Goal: Transaction & Acquisition: Book appointment/travel/reservation

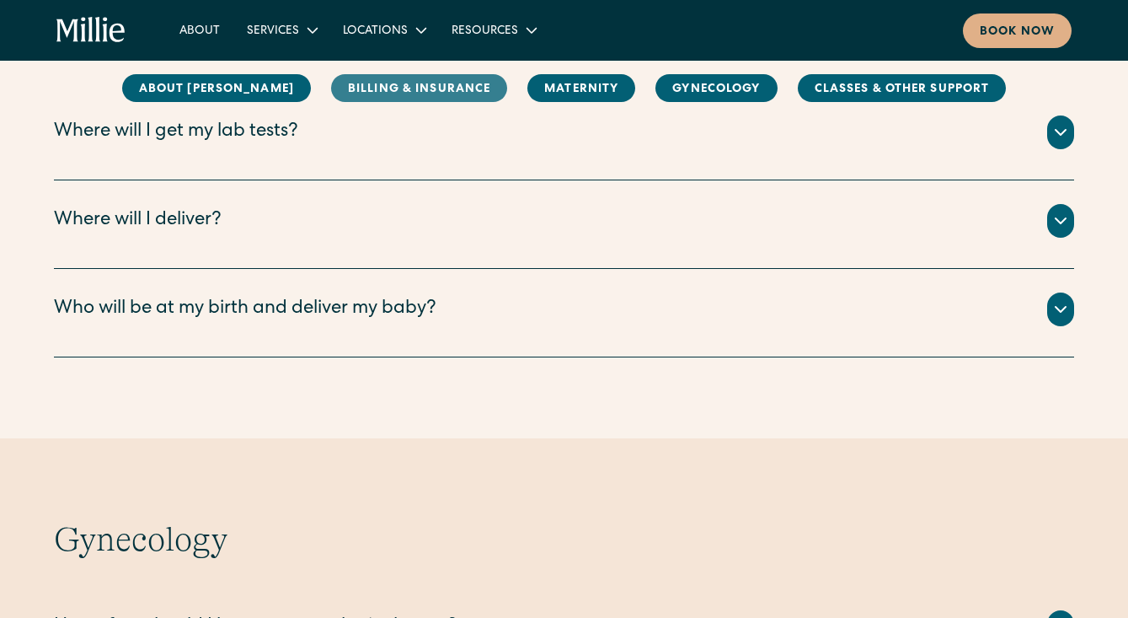
click at [401, 80] on link "Billing & Insurance" at bounding box center [419, 88] width 176 height 28
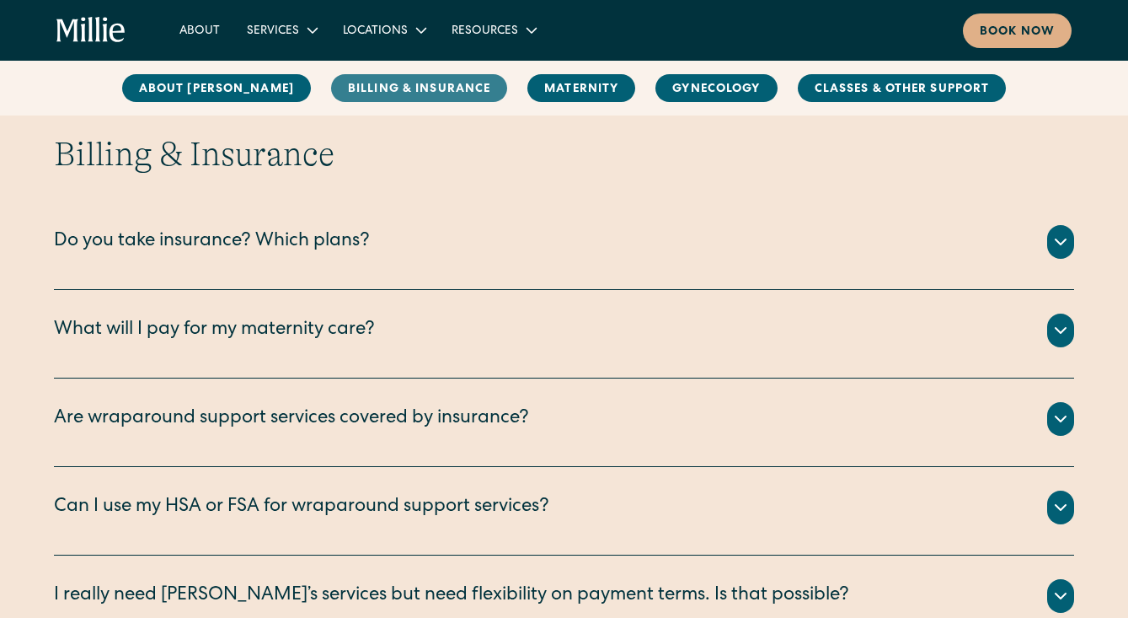
scroll to position [771, 0]
click at [306, 245] on div "Do you take insurance? Which plans?" at bounding box center [212, 243] width 316 height 28
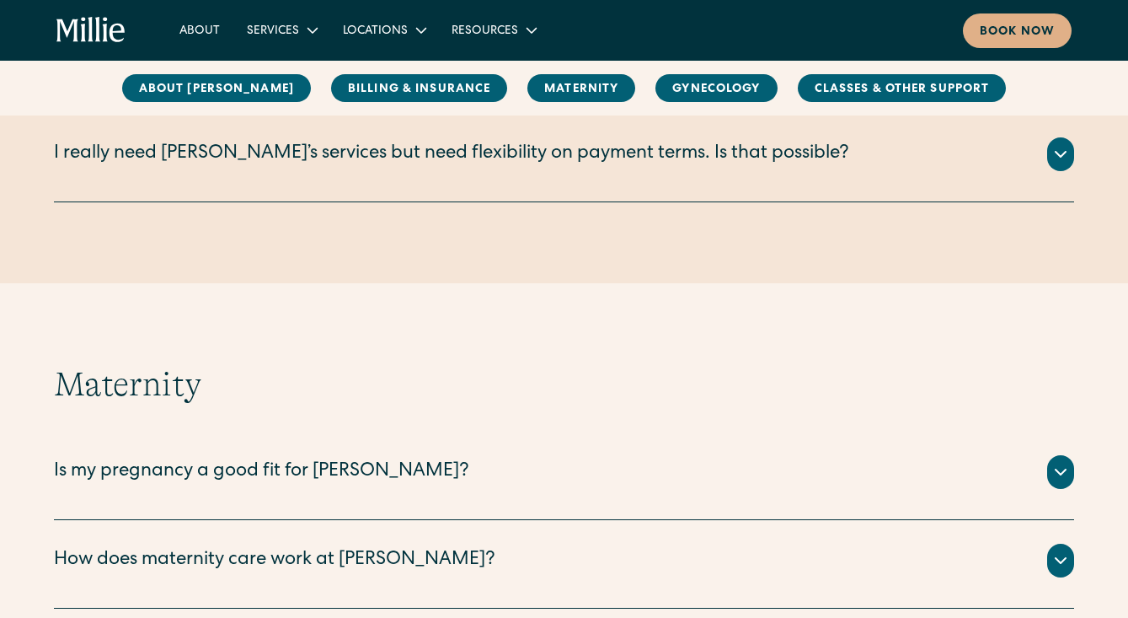
scroll to position [1492, 0]
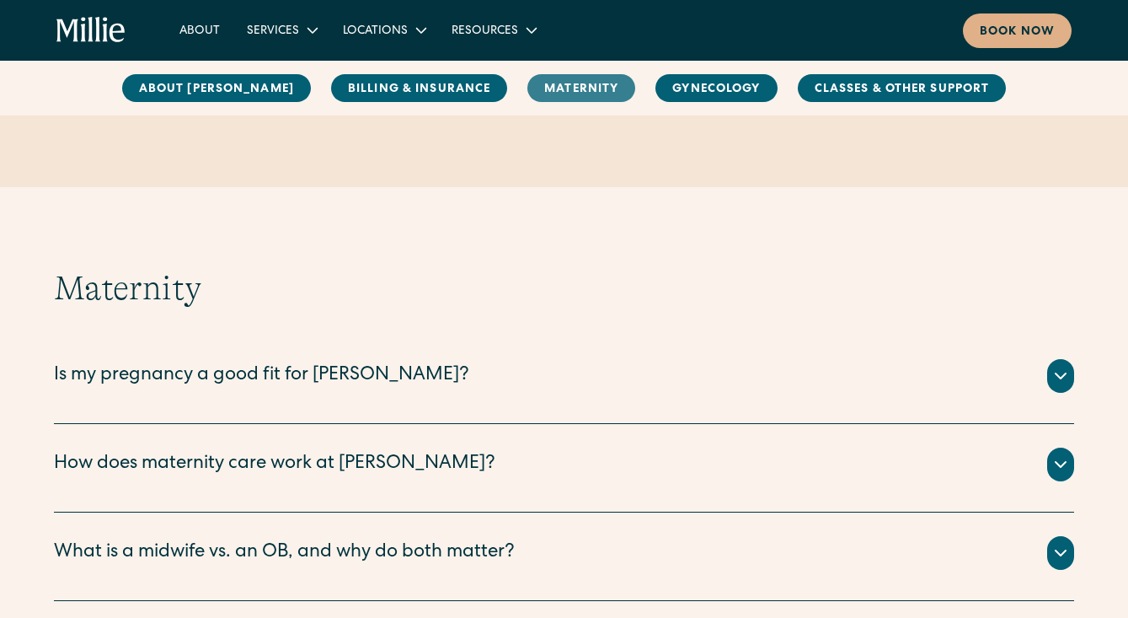
click at [529, 87] on link "MAternity" at bounding box center [582, 88] width 108 height 28
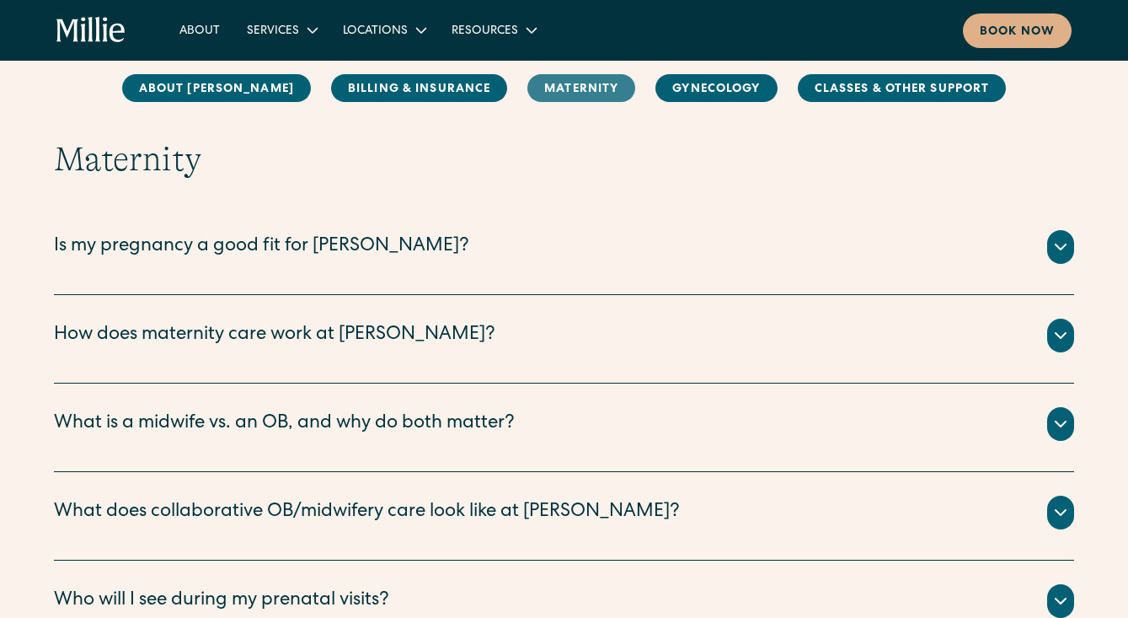
scroll to position [1625, 0]
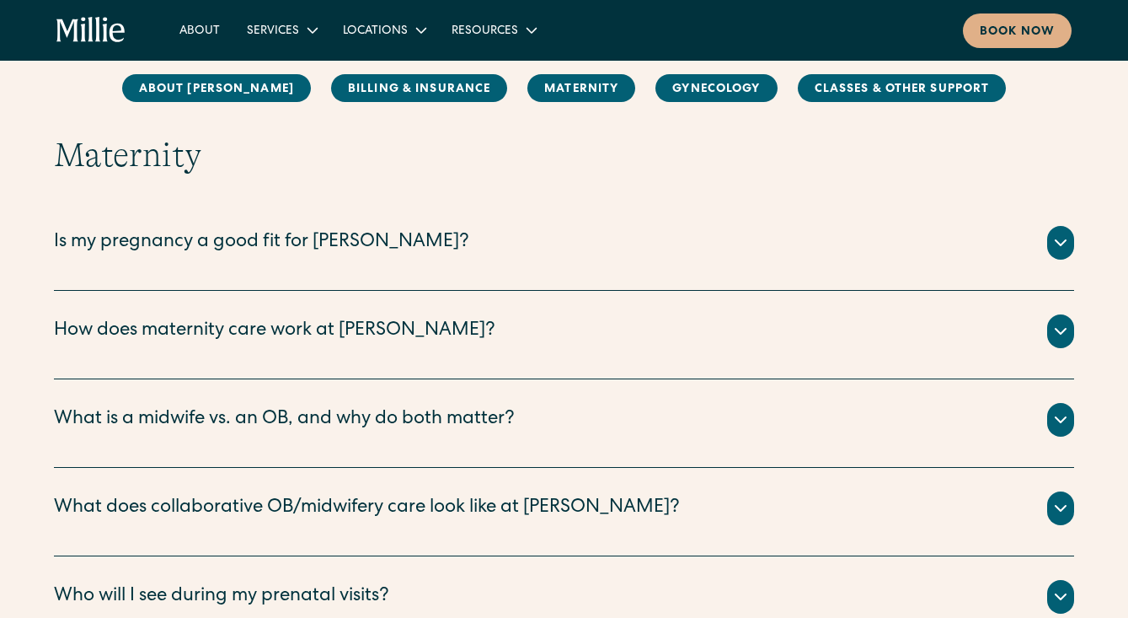
click at [276, 245] on div "Is my pregnancy a good fit for Millie?" at bounding box center [261, 243] width 415 height 28
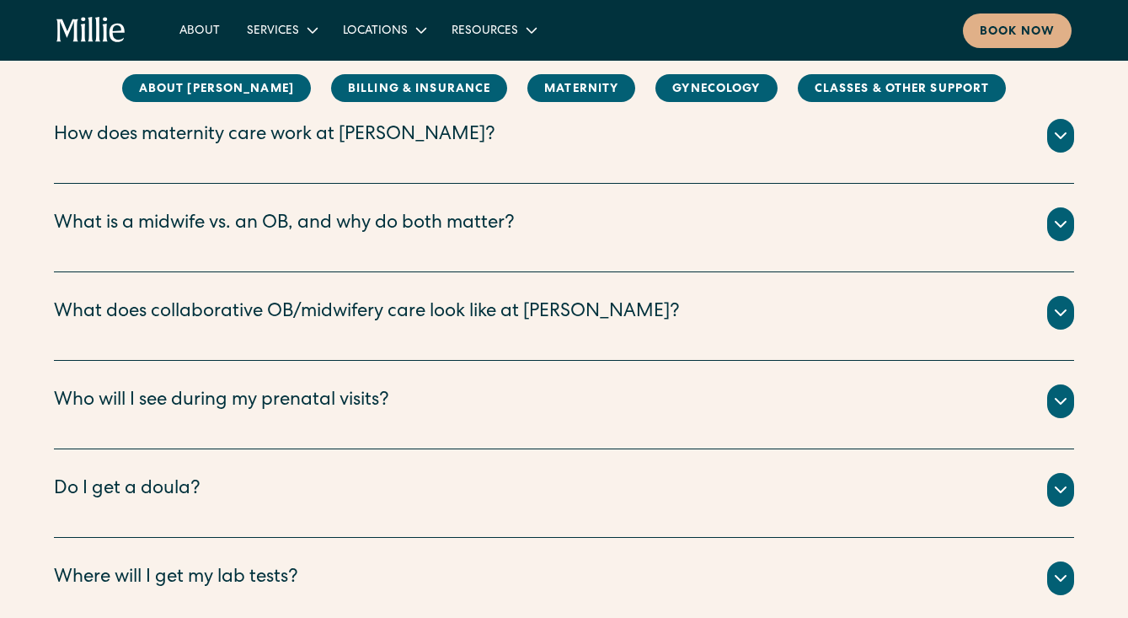
scroll to position [2203, 0]
click at [174, 403] on div "Who will I see during my prenatal visits?" at bounding box center [221, 401] width 335 height 28
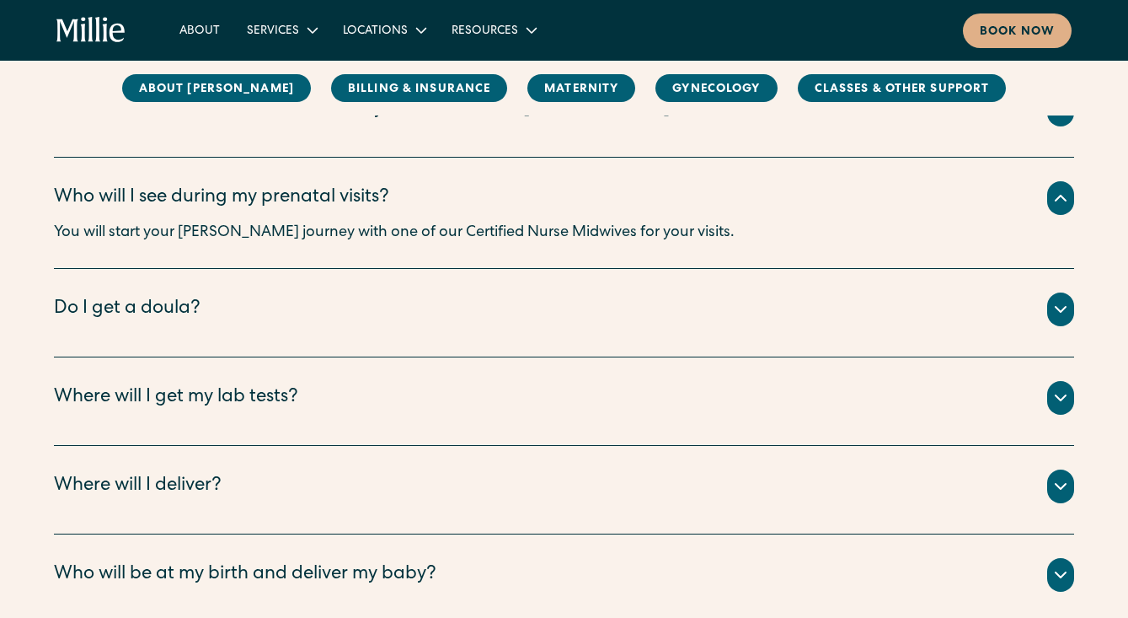
scroll to position [2387, 0]
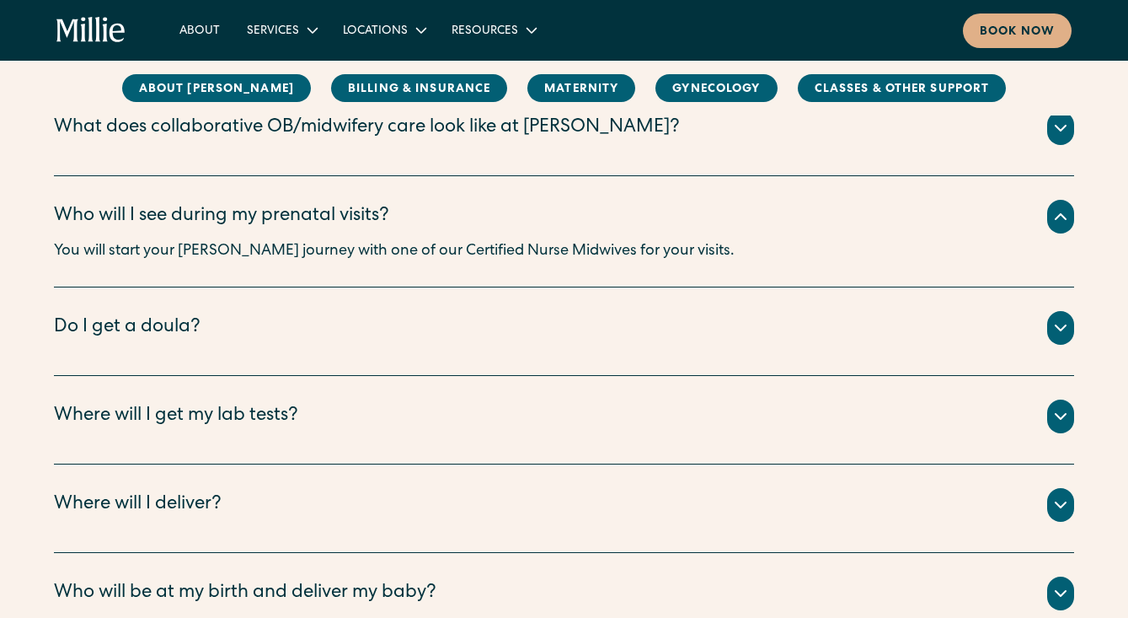
click at [132, 507] on div "Where will I deliver?" at bounding box center [138, 505] width 168 height 28
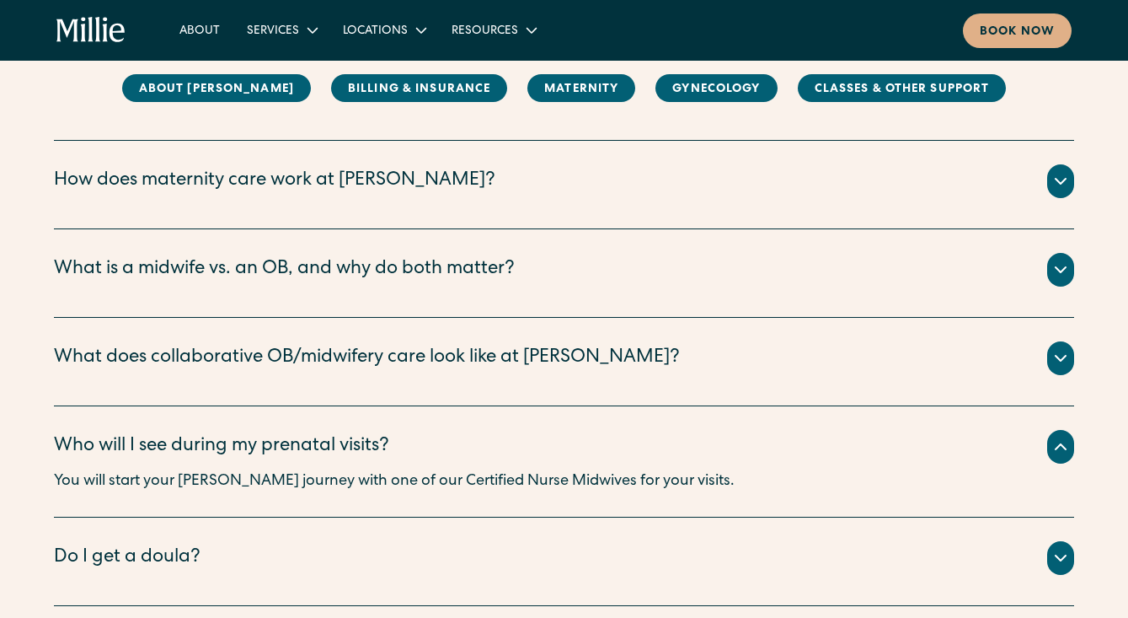
scroll to position [2157, 0]
click at [287, 270] on div "What is a midwife vs. an OB, and why do both matter?" at bounding box center [284, 269] width 461 height 28
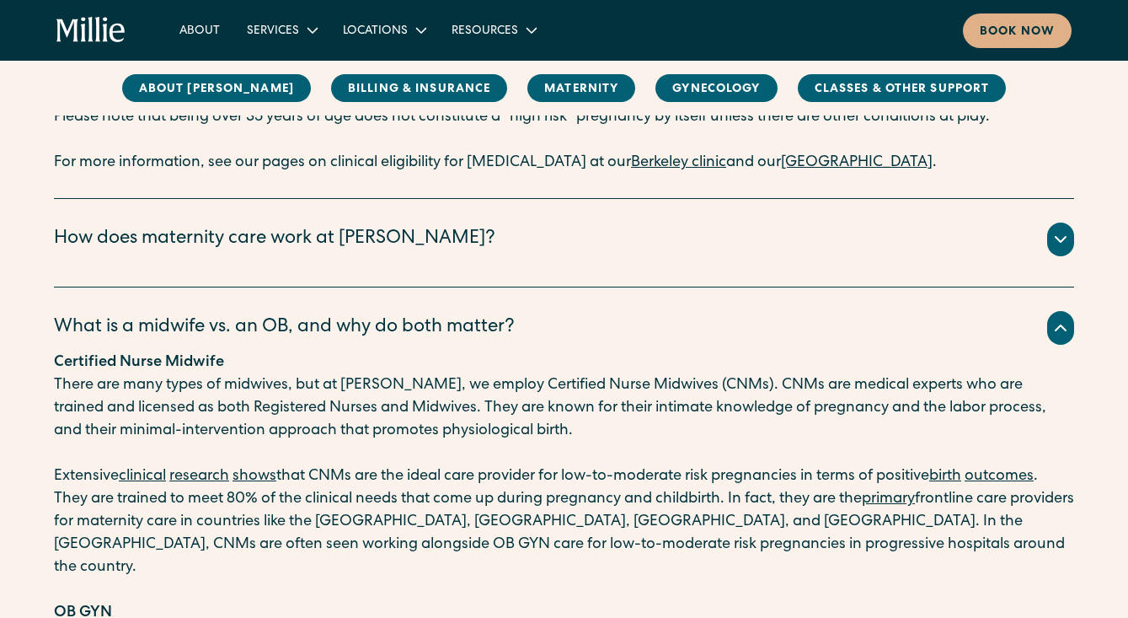
scroll to position [2076, 0]
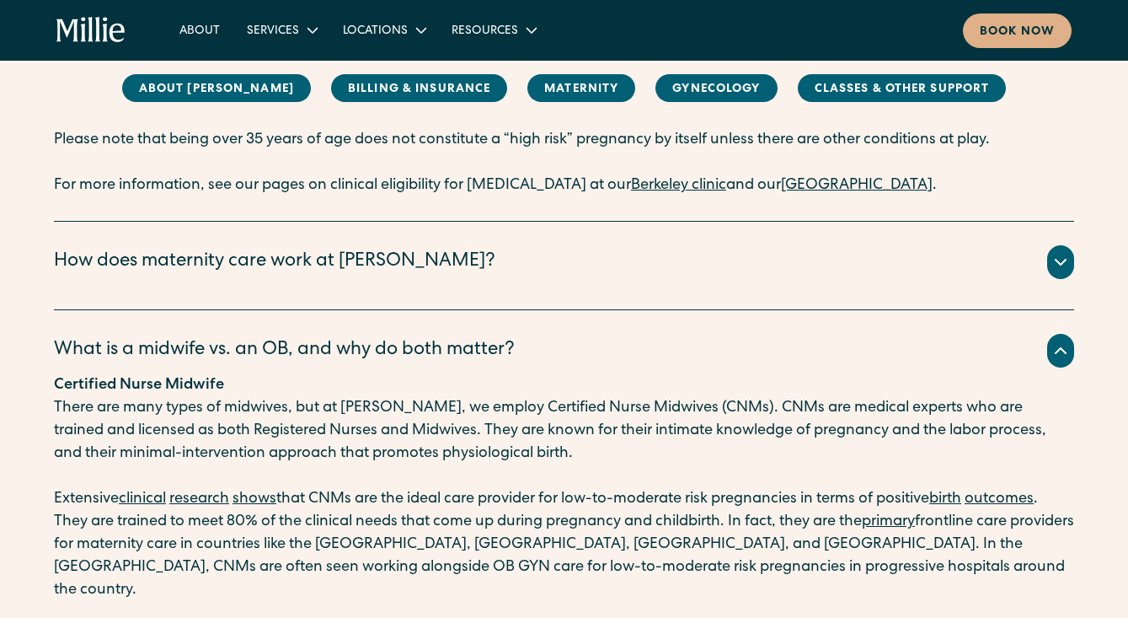
click at [272, 264] on div "How does maternity care work at Millie?" at bounding box center [275, 263] width 442 height 28
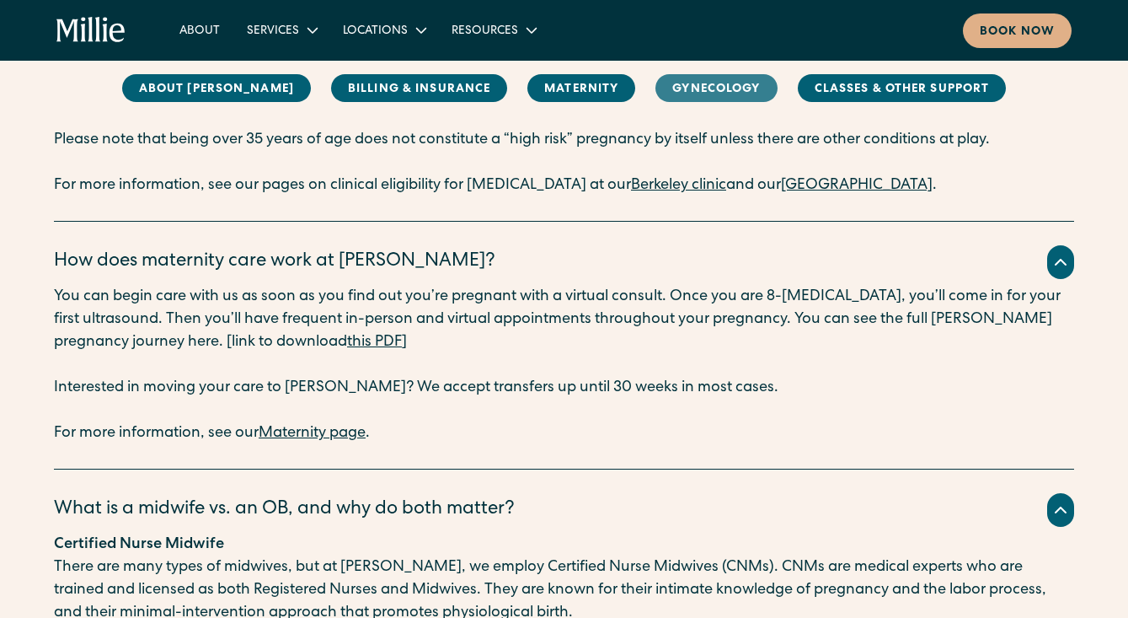
click at [666, 80] on link "Gynecology" at bounding box center [716, 88] width 121 height 28
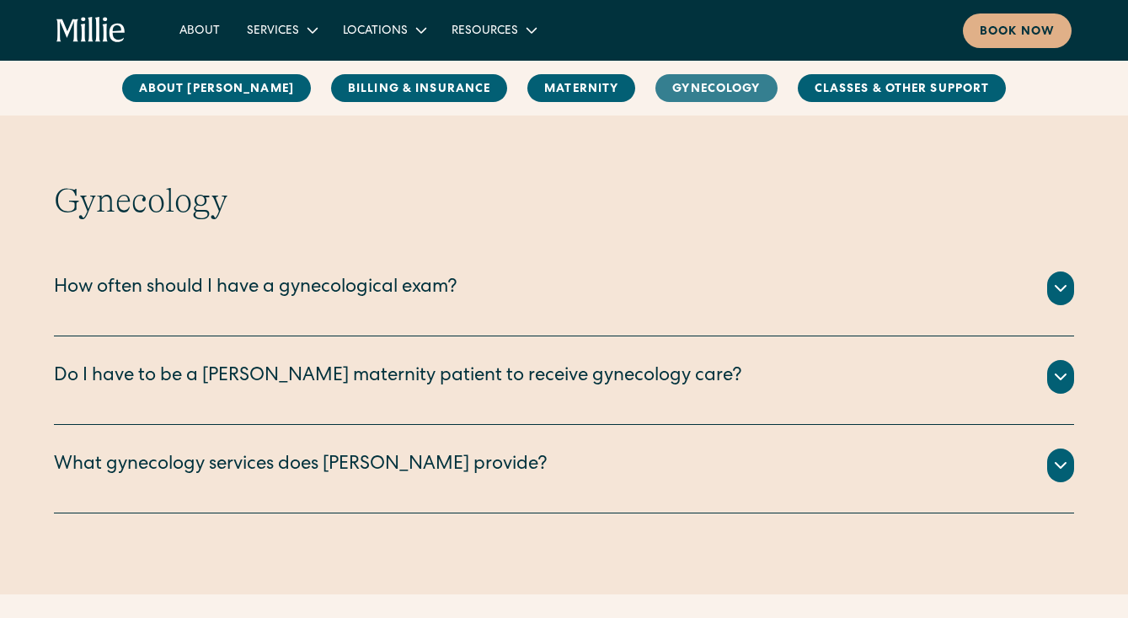
scroll to position [3669, 0]
click at [269, 452] on div "What gynecology services does Millie provide?" at bounding box center [301, 466] width 494 height 28
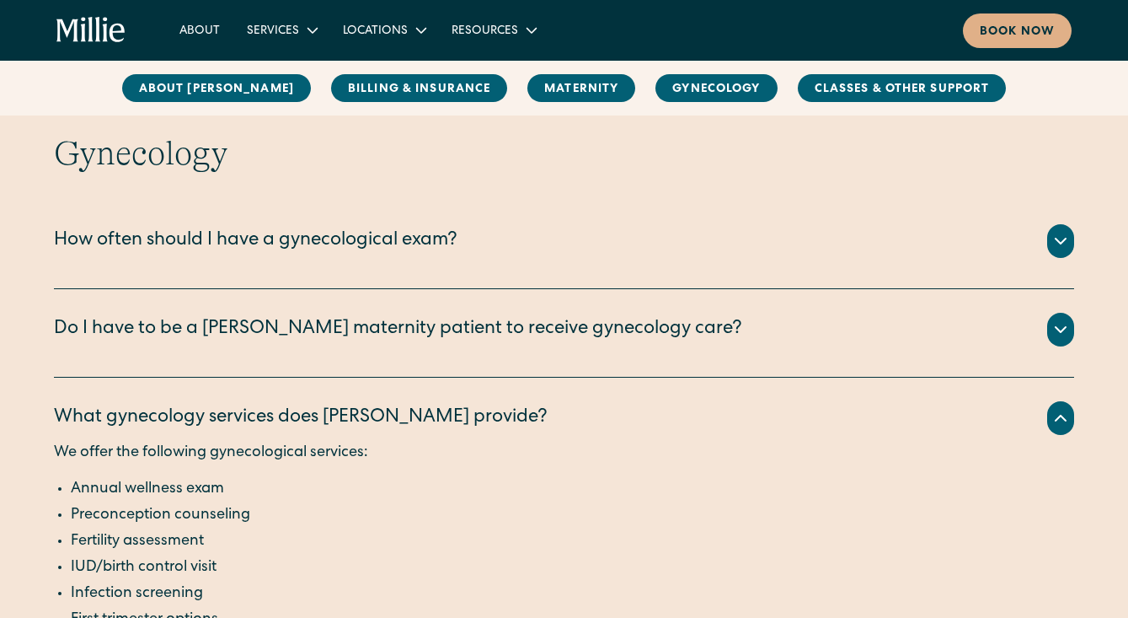
scroll to position [3651, 0]
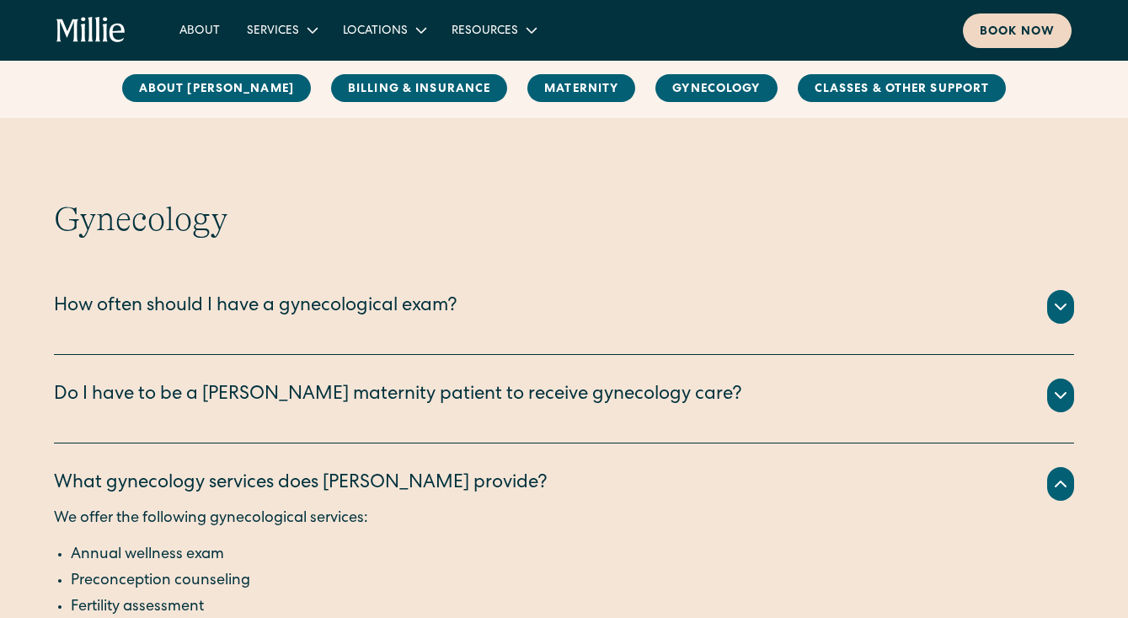
click at [1005, 25] on div "Book now" at bounding box center [1017, 33] width 75 height 18
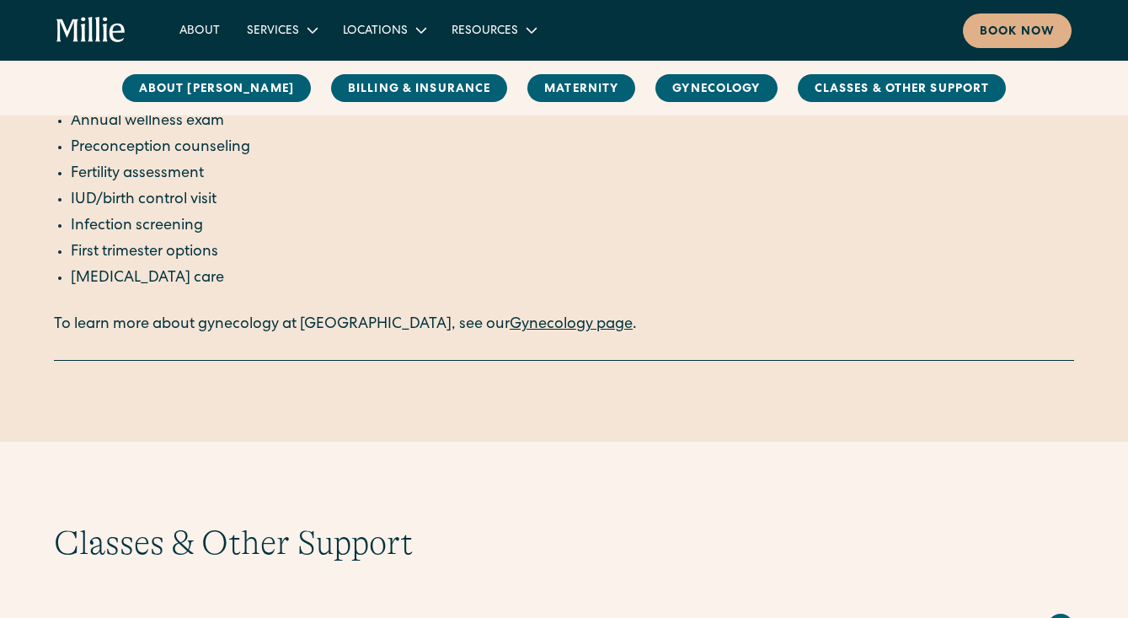
scroll to position [4085, 0]
click at [510, 316] on link "Gynecology page" at bounding box center [571, 323] width 123 height 15
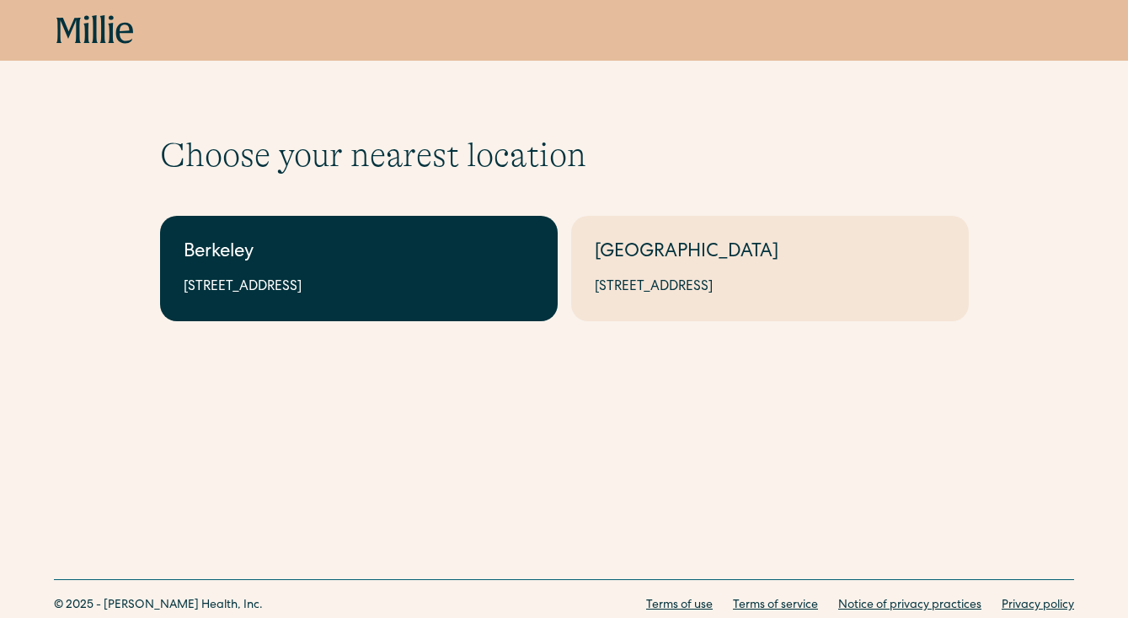
click at [432, 255] on div "Berkeley" at bounding box center [359, 253] width 351 height 28
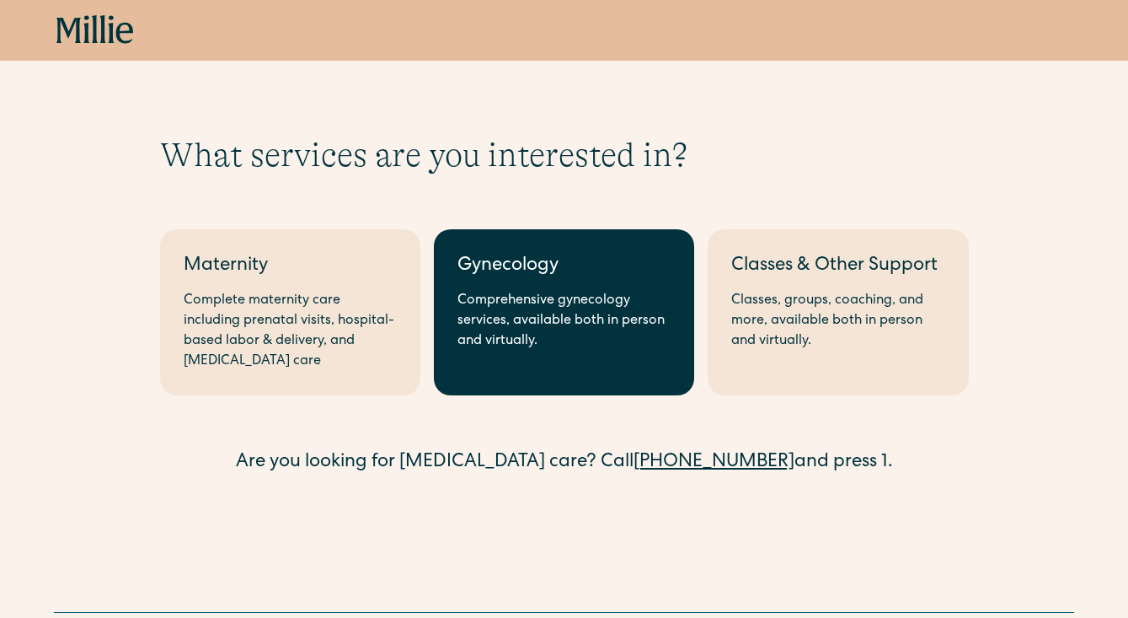
click at [510, 313] on div "Comprehensive gynecology services, available both in person and virtually." at bounding box center [564, 321] width 213 height 61
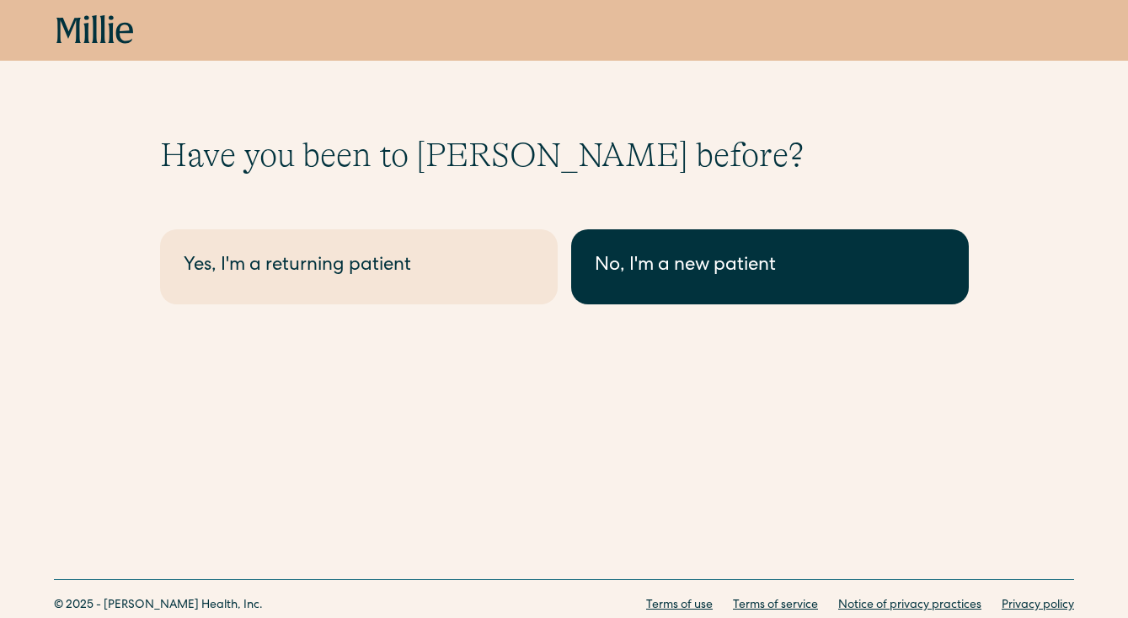
click at [728, 274] on div "No, I'm a new patient" at bounding box center [770, 267] width 351 height 28
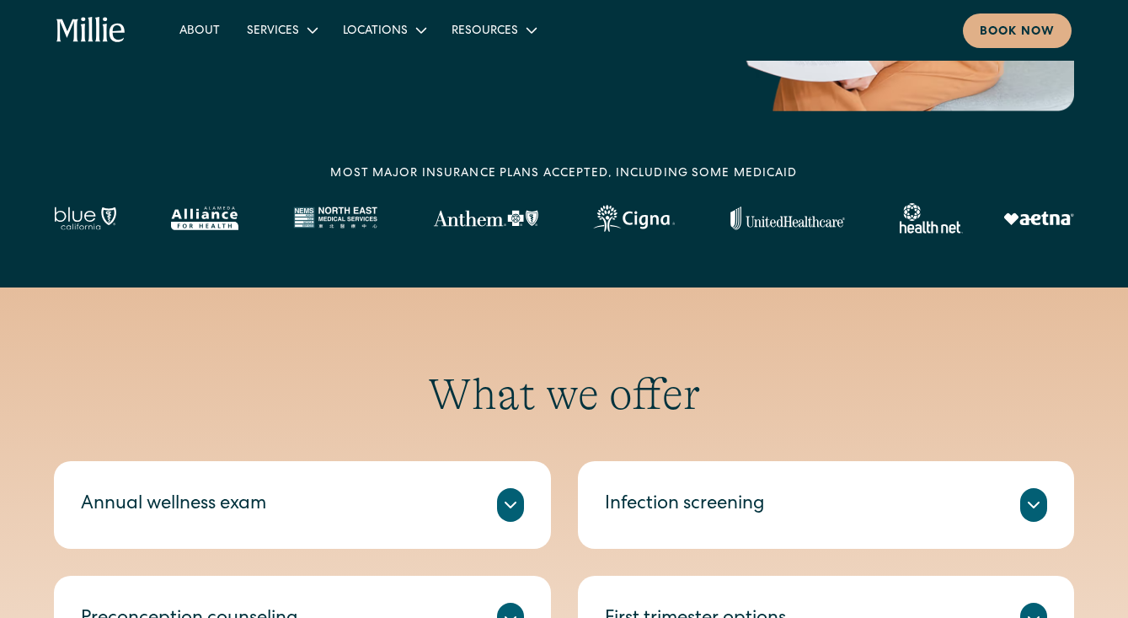
scroll to position [759, 0]
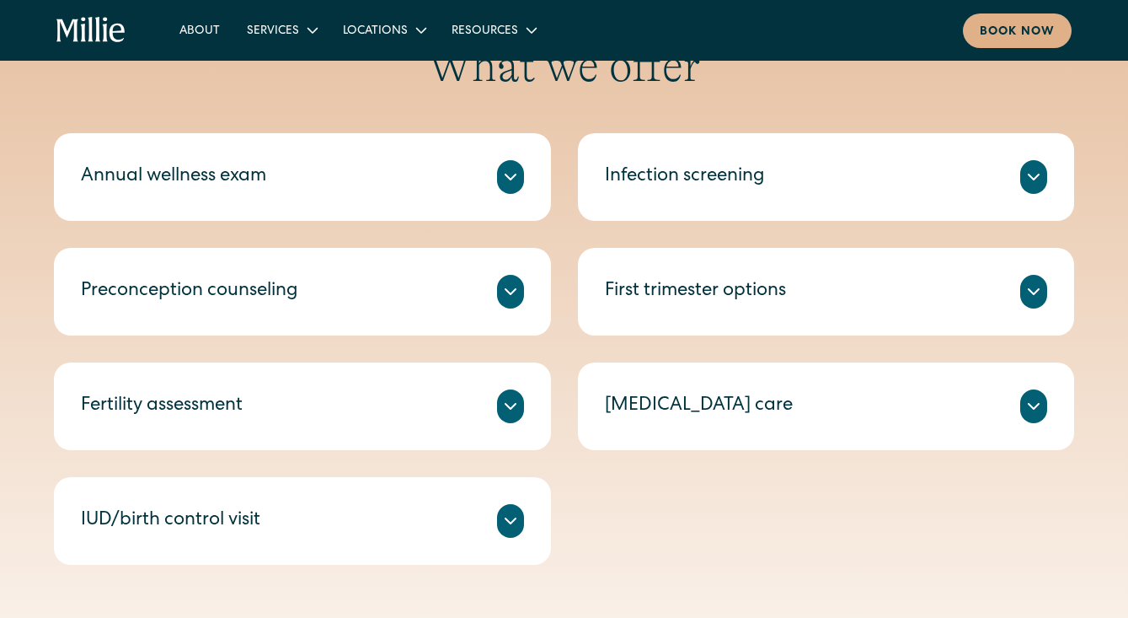
click at [522, 397] on div at bounding box center [510, 406] width 27 height 34
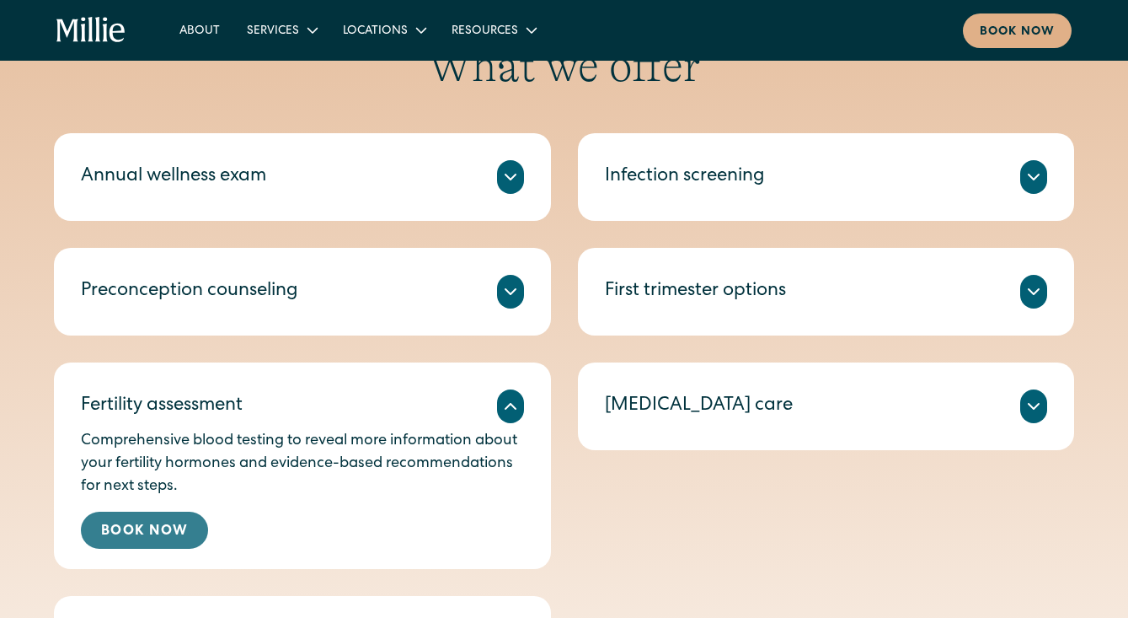
click at [157, 537] on link "Book Now" at bounding box center [144, 530] width 127 height 37
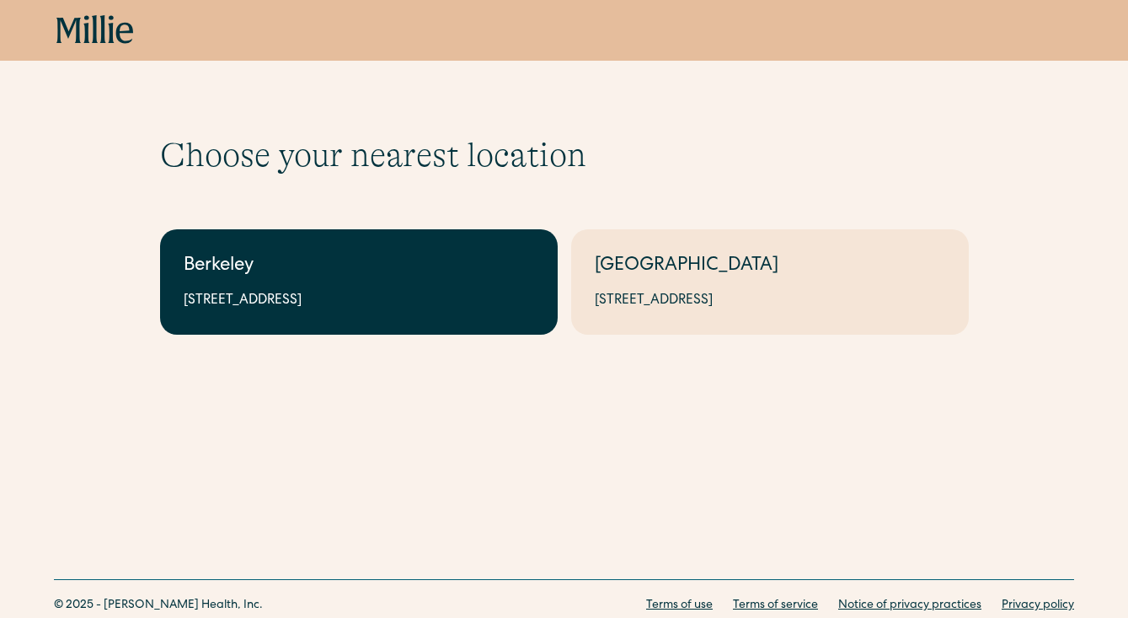
click at [387, 292] on div "[STREET_ADDRESS]" at bounding box center [359, 301] width 351 height 20
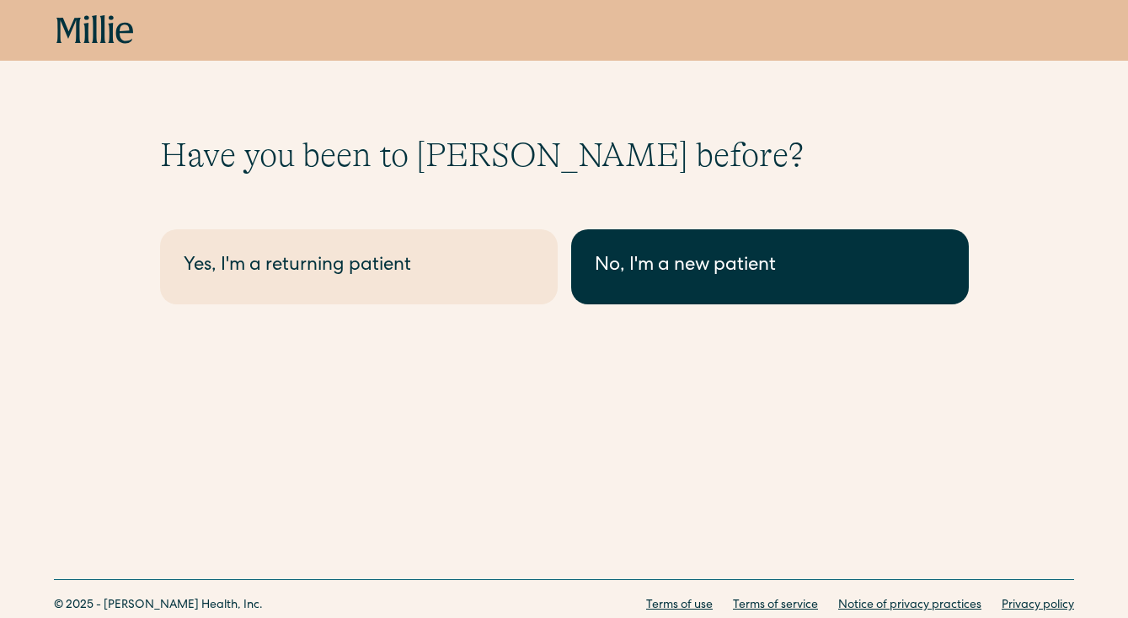
click at [691, 249] on link "No, I'm a new patient" at bounding box center [770, 266] width 398 height 75
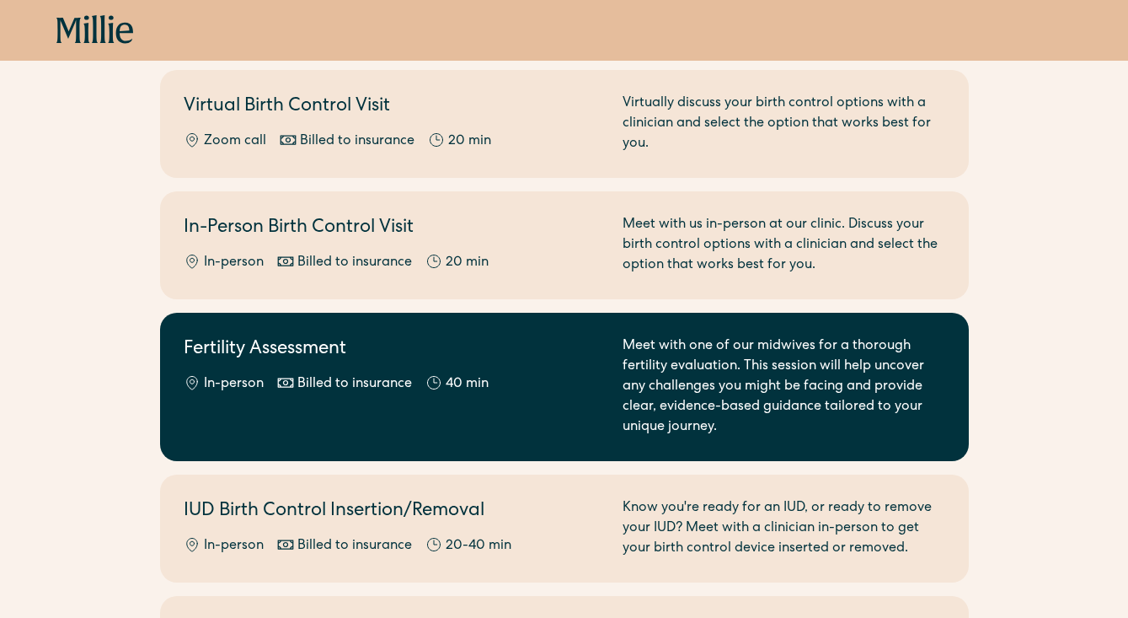
scroll to position [489, 0]
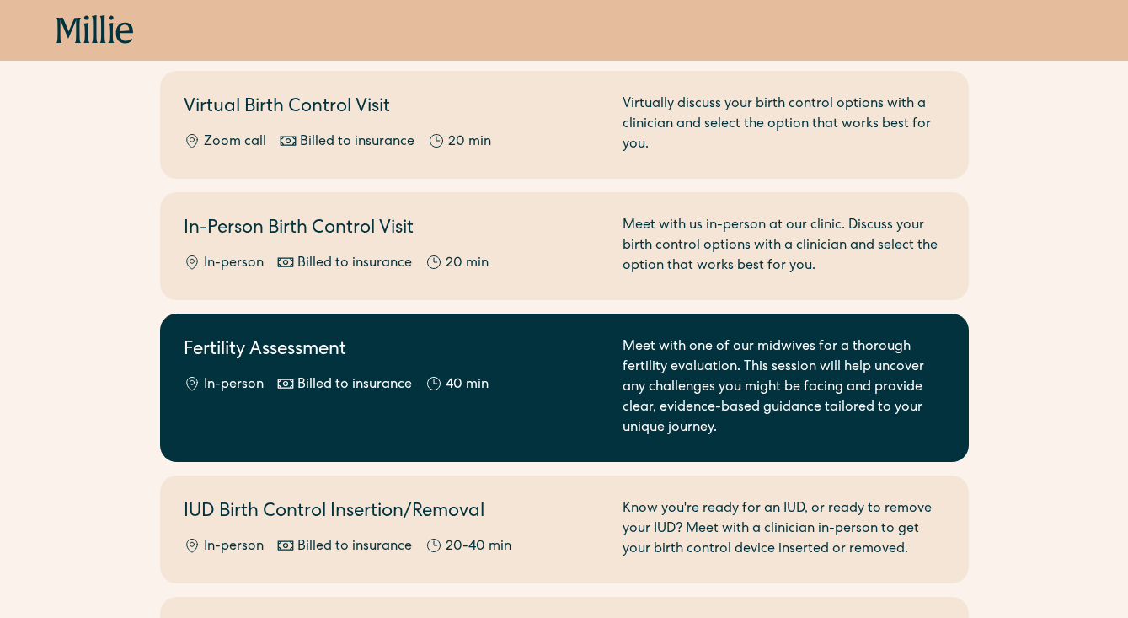
click at [561, 412] on div "Fertility Assessment In-person Billed to insurance 40 min" at bounding box center [393, 387] width 419 height 101
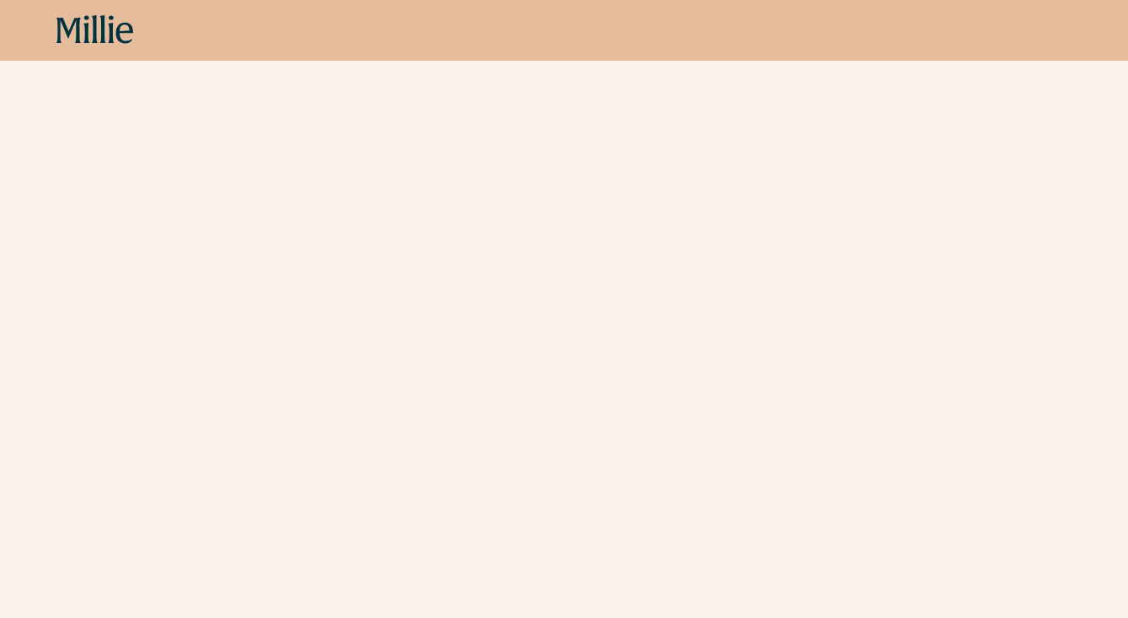
scroll to position [462, 0]
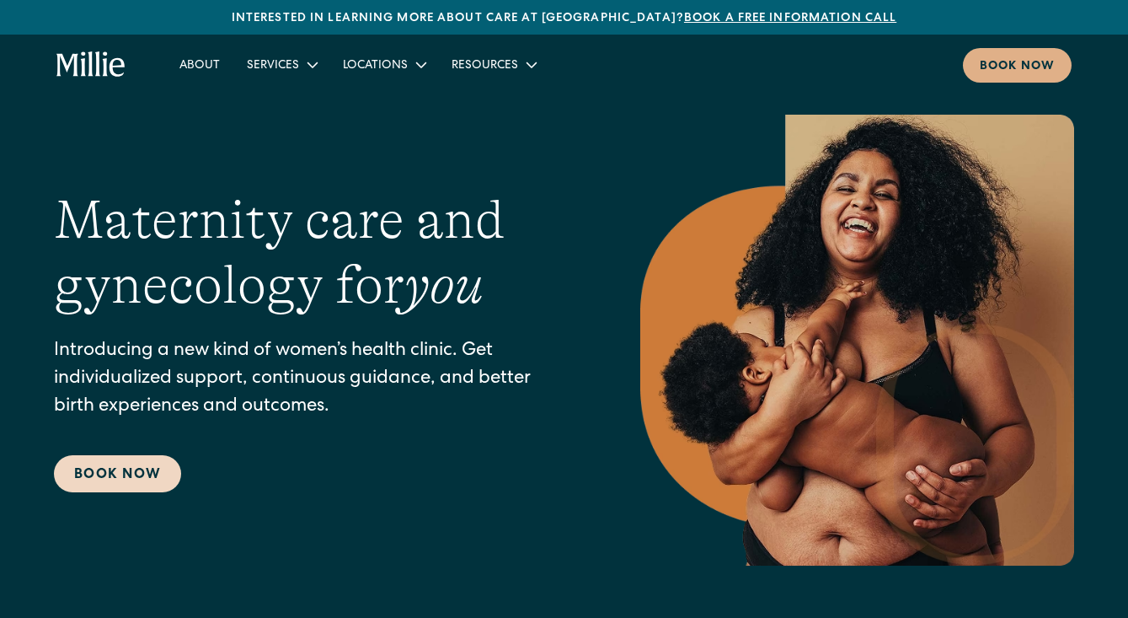
click at [138, 470] on link "Book Now" at bounding box center [117, 473] width 127 height 37
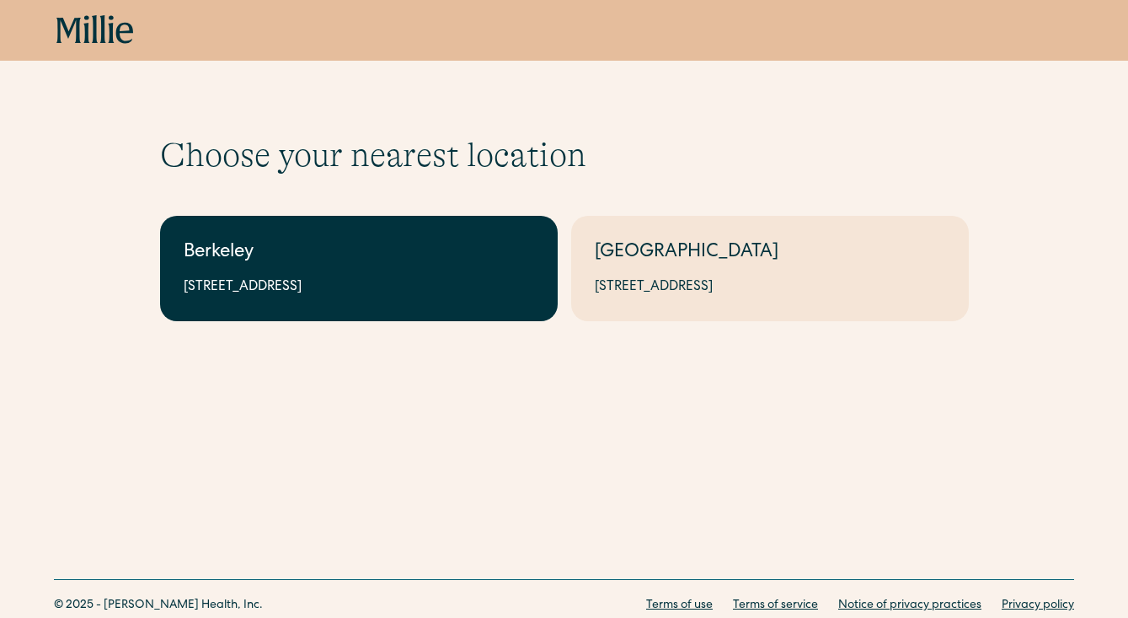
click at [380, 264] on div "Berkeley" at bounding box center [359, 253] width 351 height 28
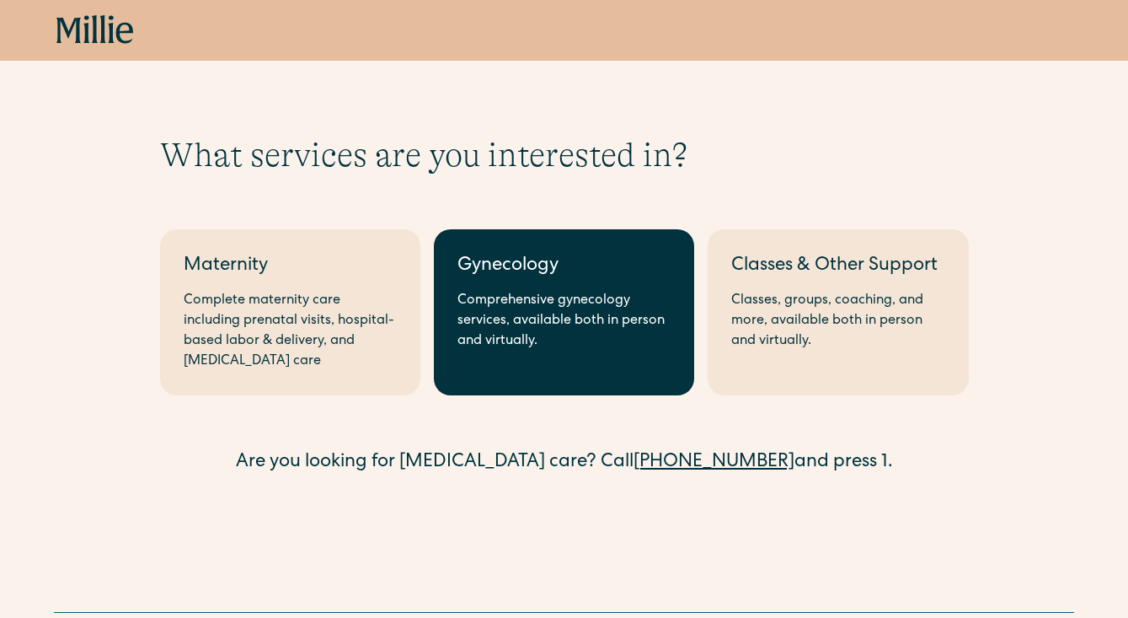
click at [518, 325] on div "Comprehensive gynecology services, available both in person and virtually." at bounding box center [564, 321] width 213 height 61
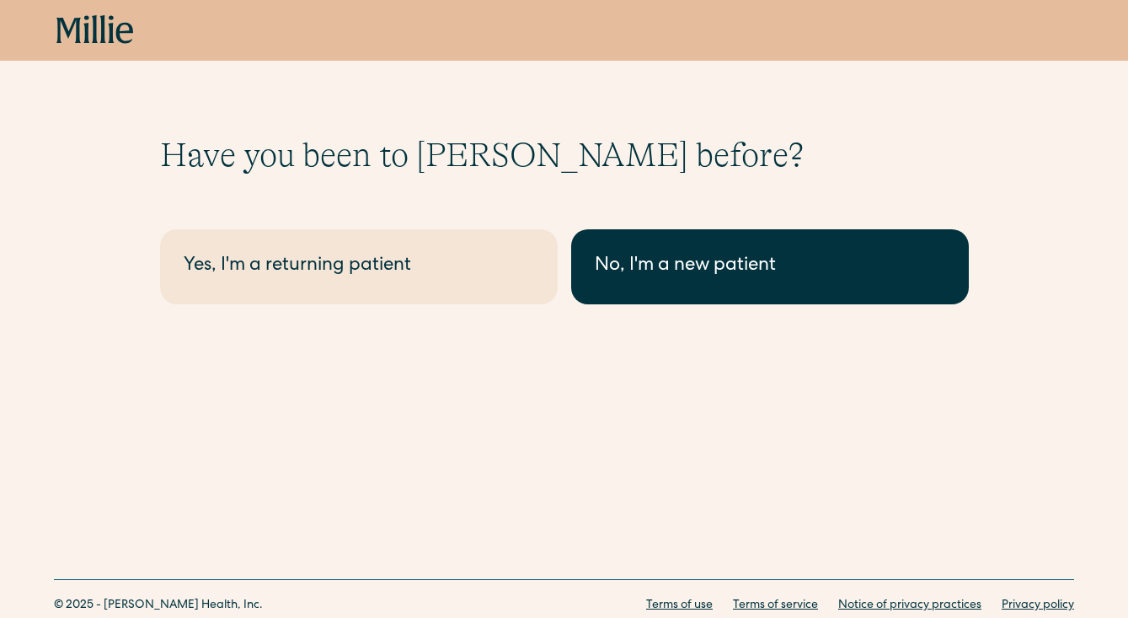
click at [645, 282] on link "No, I'm a new patient" at bounding box center [770, 266] width 398 height 75
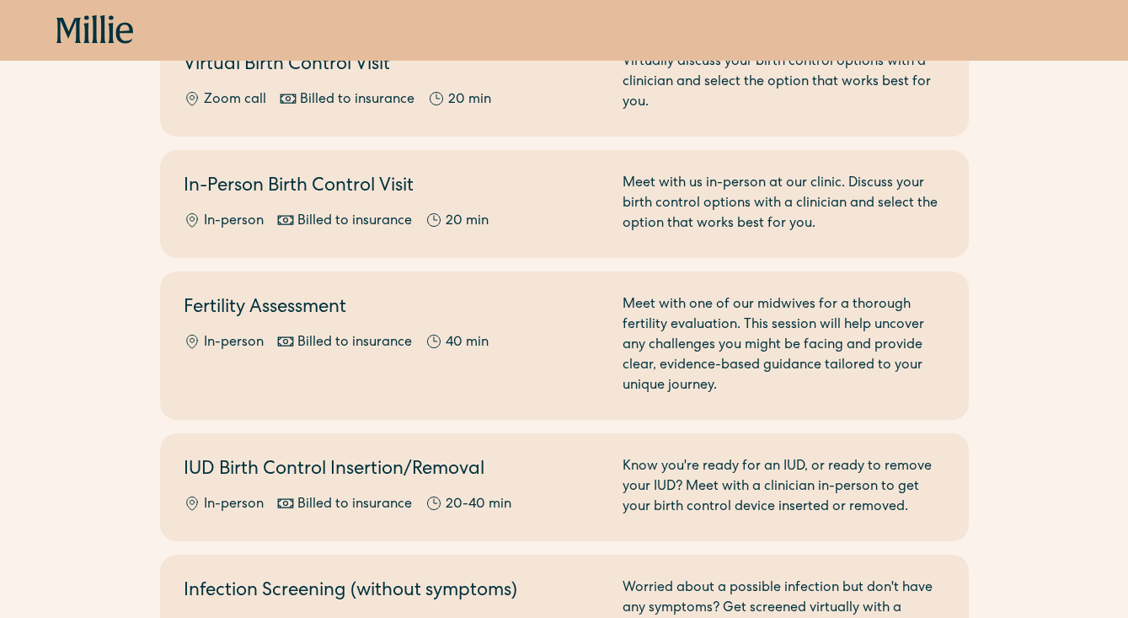
scroll to position [499, 0]
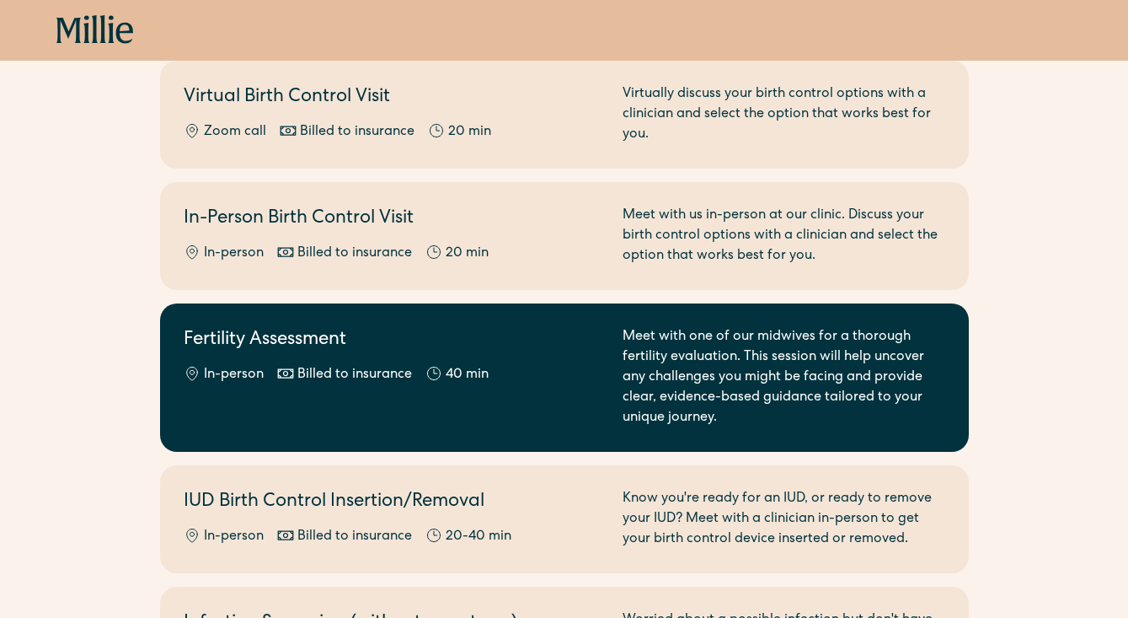
click at [335, 415] on div "Fertility Assessment In-person Billed to insurance 40 min" at bounding box center [393, 377] width 419 height 101
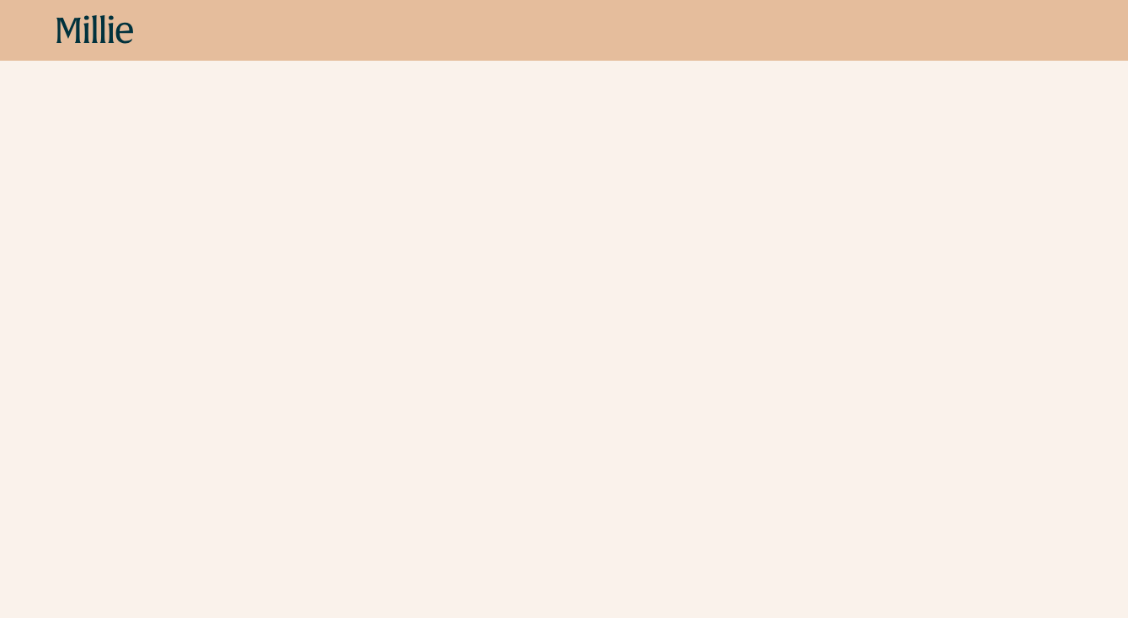
scroll to position [306, 0]
click at [141, 301] on div "Schedule your appointment A compassionate, knowledgeable midwife will review yo…" at bounding box center [564, 293] width 1128 height 928
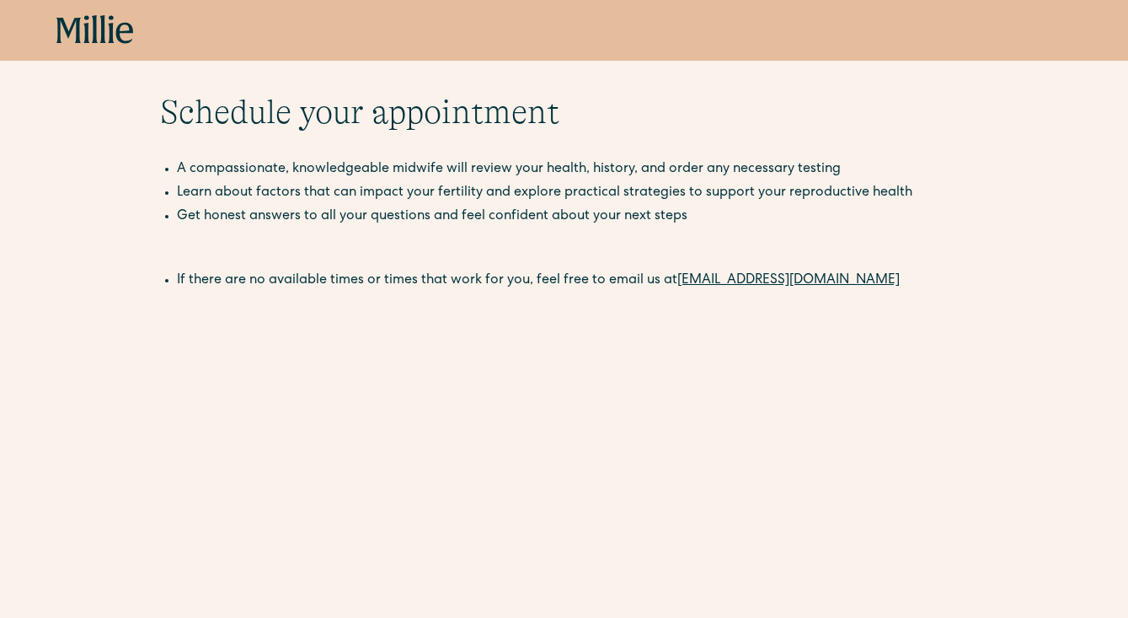
scroll to position [0, 0]
